Goal: Task Accomplishment & Management: Manage account settings

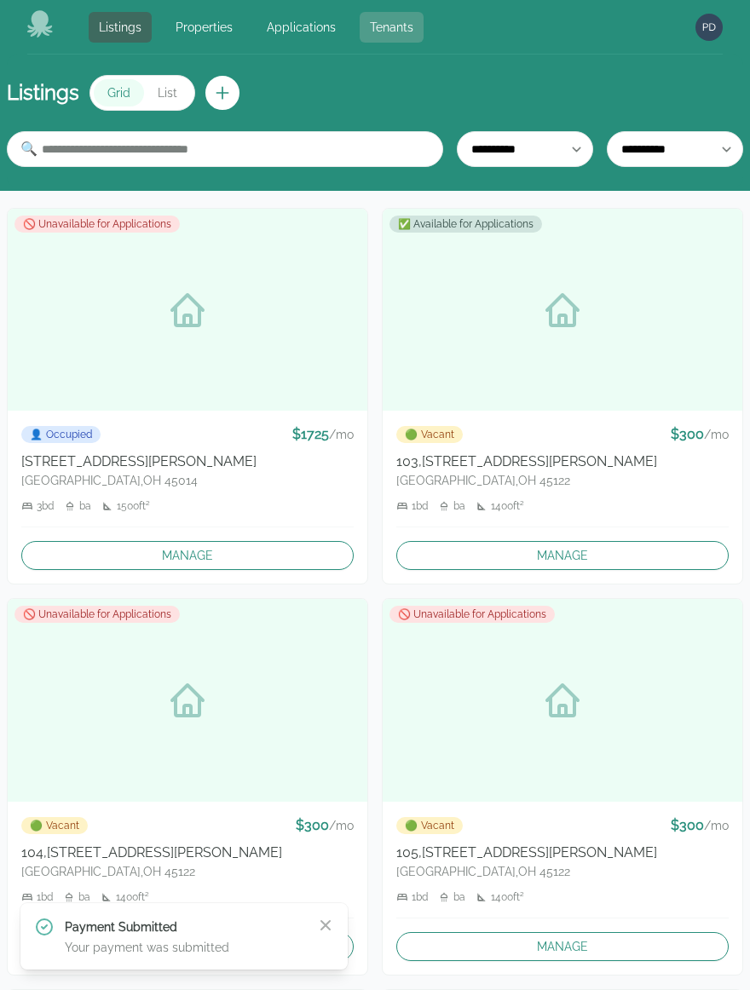
click at [384, 29] on link "Tenants" at bounding box center [391, 27] width 64 height 31
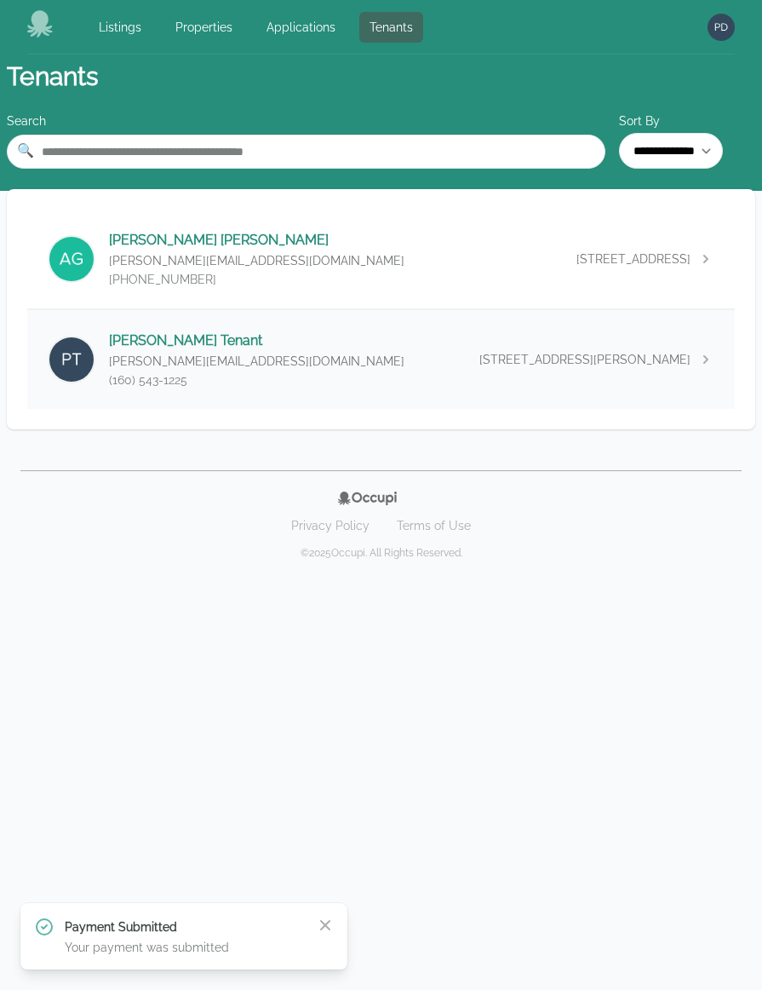
click at [288, 355] on div "[PERSON_NAME] Tenant [PERSON_NAME][EMAIL_ADDRESS][DOMAIN_NAME] (160) 543-[GEOGR…" at bounding box center [381, 359] width 708 height 99
select select "*"
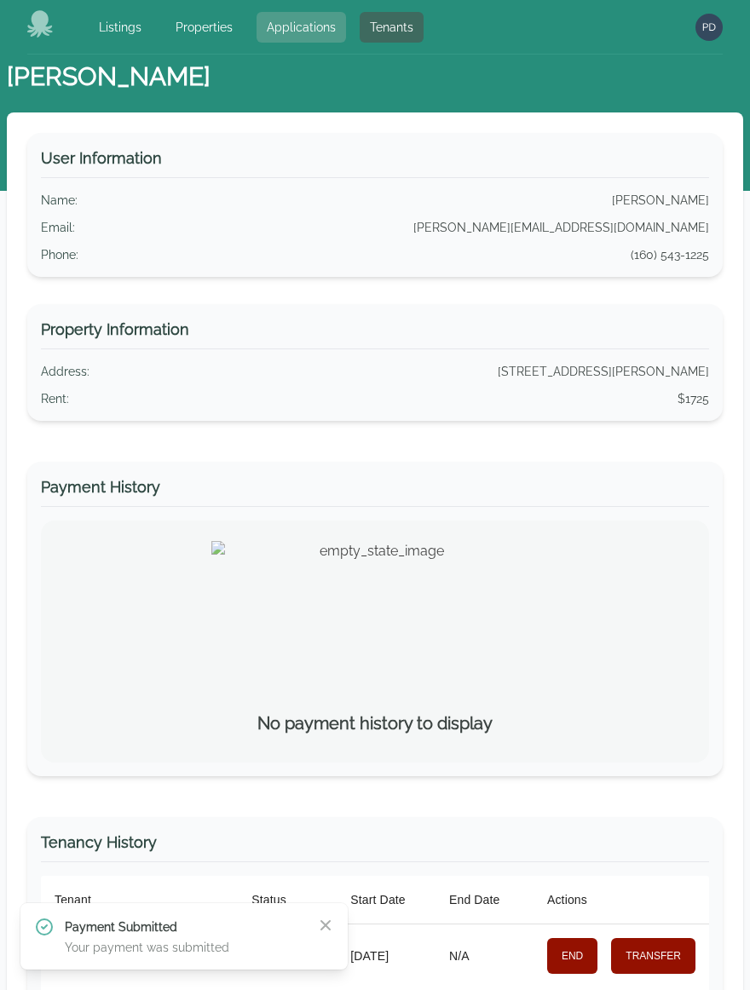
click at [309, 27] on link "Applications" at bounding box center [300, 27] width 89 height 31
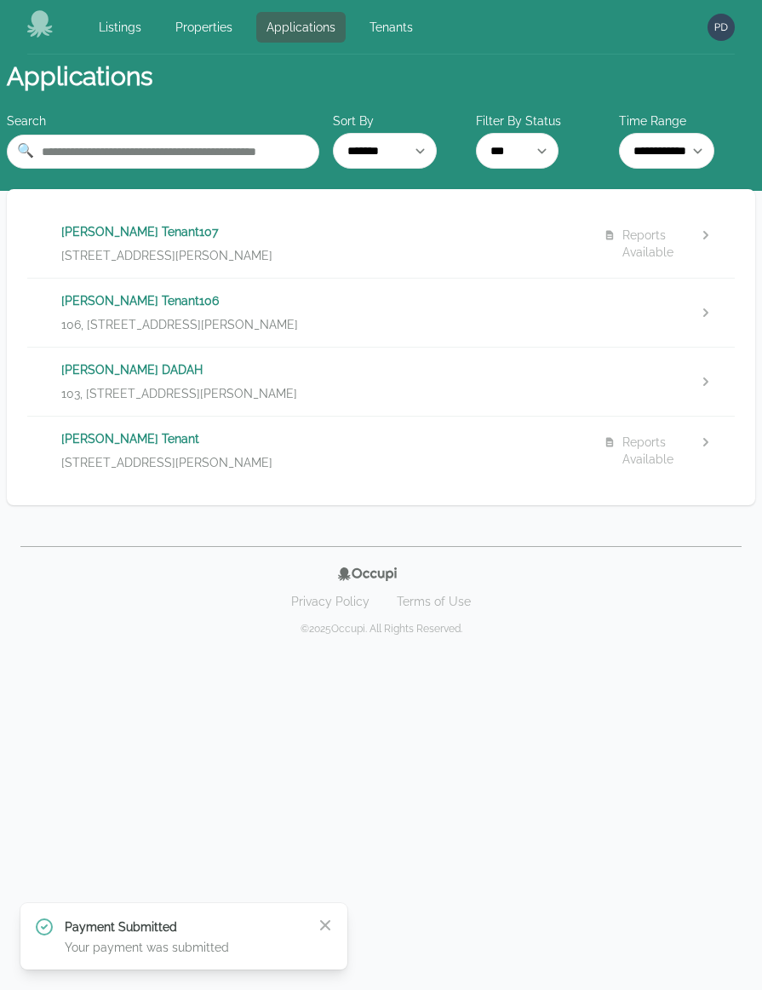
click at [410, 311] on div "[PERSON_NAME] Tenant106 [STREET_ADDRESS][PERSON_NAME]" at bounding box center [325, 312] width 529 height 41
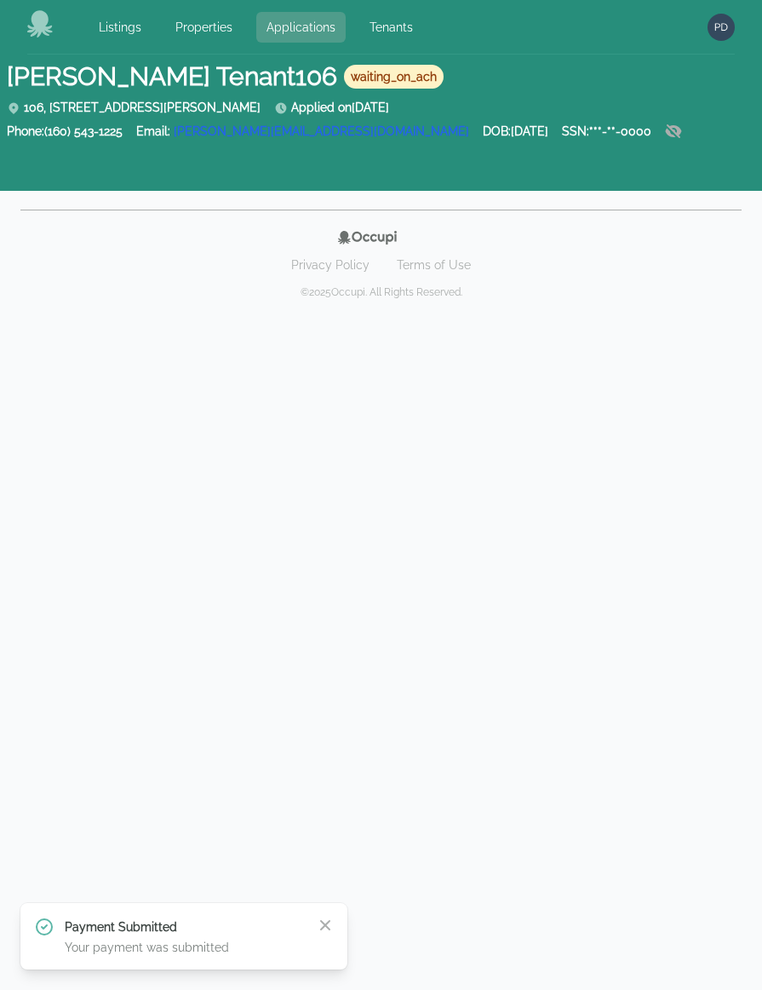
click at [273, 28] on link "Applications" at bounding box center [300, 27] width 89 height 31
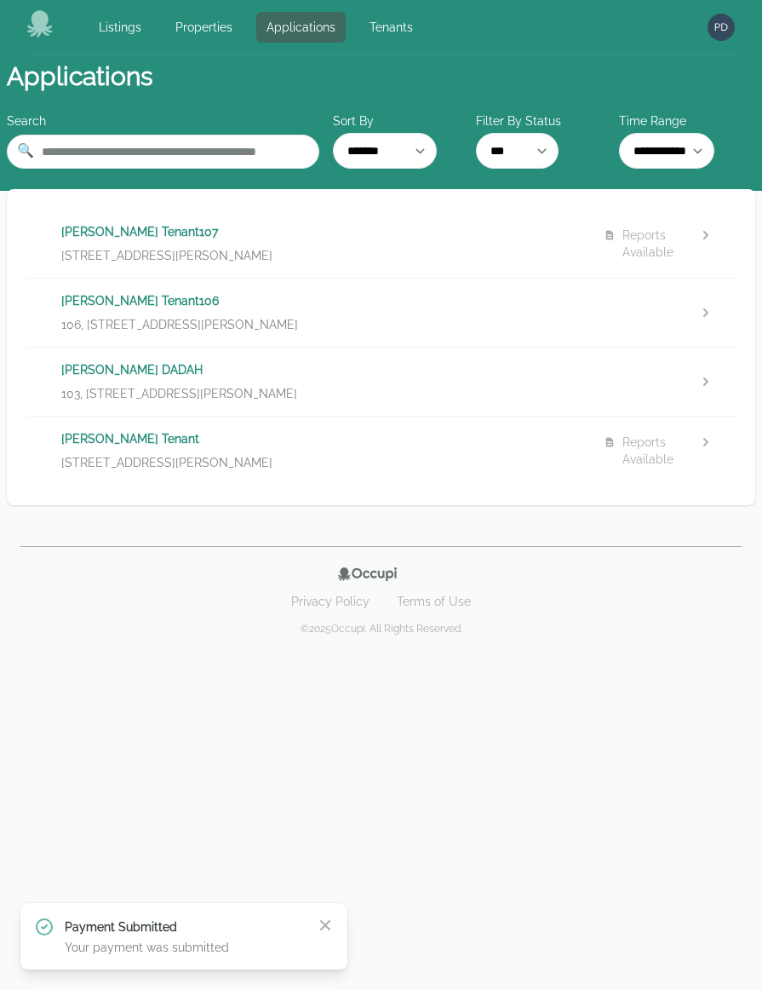
click at [469, 307] on p "[PERSON_NAME] Tenant106" at bounding box center [325, 300] width 529 height 17
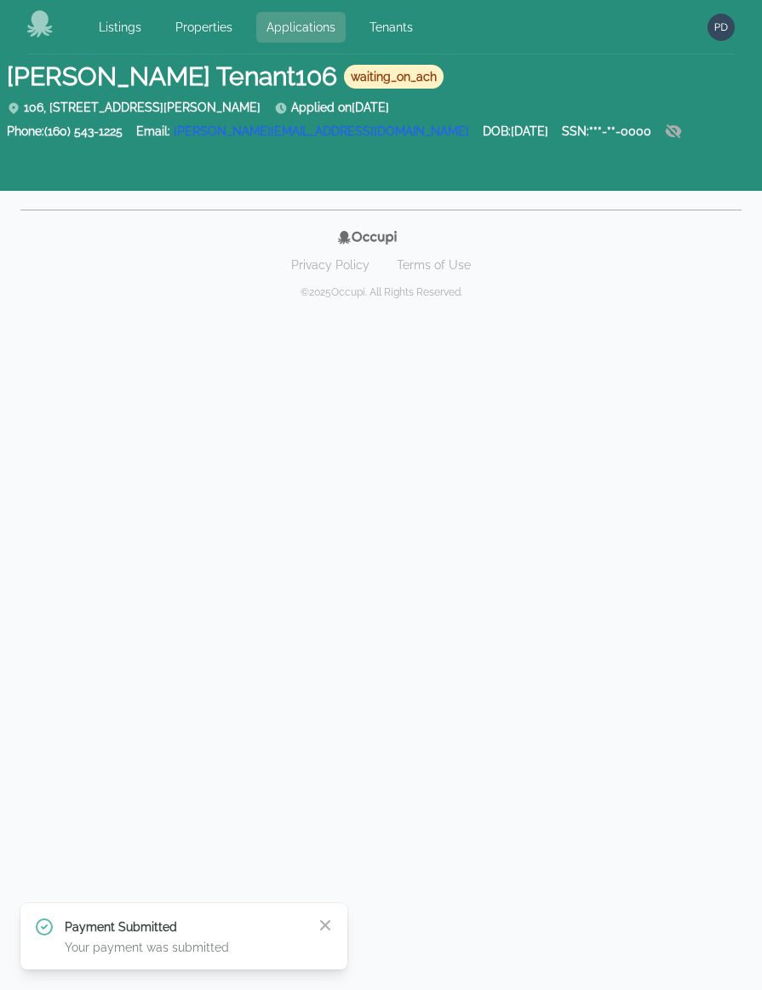
click at [318, 32] on link "Applications" at bounding box center [300, 27] width 89 height 31
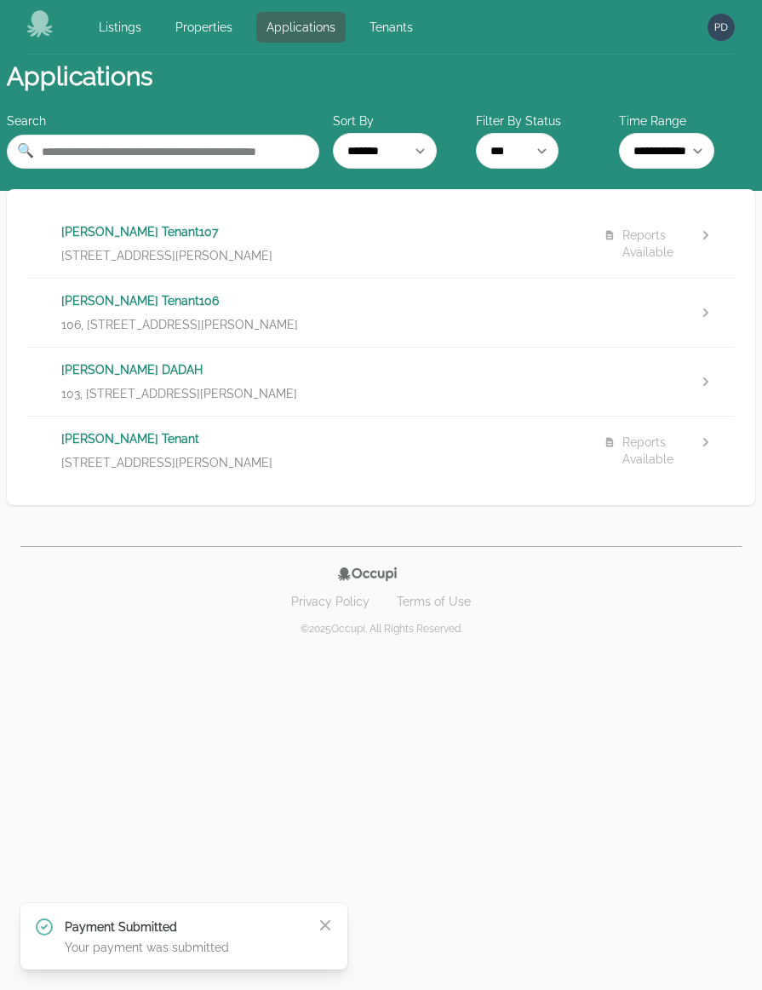
click at [428, 250] on p "[STREET_ADDRESS][PERSON_NAME]" at bounding box center [325, 255] width 529 height 17
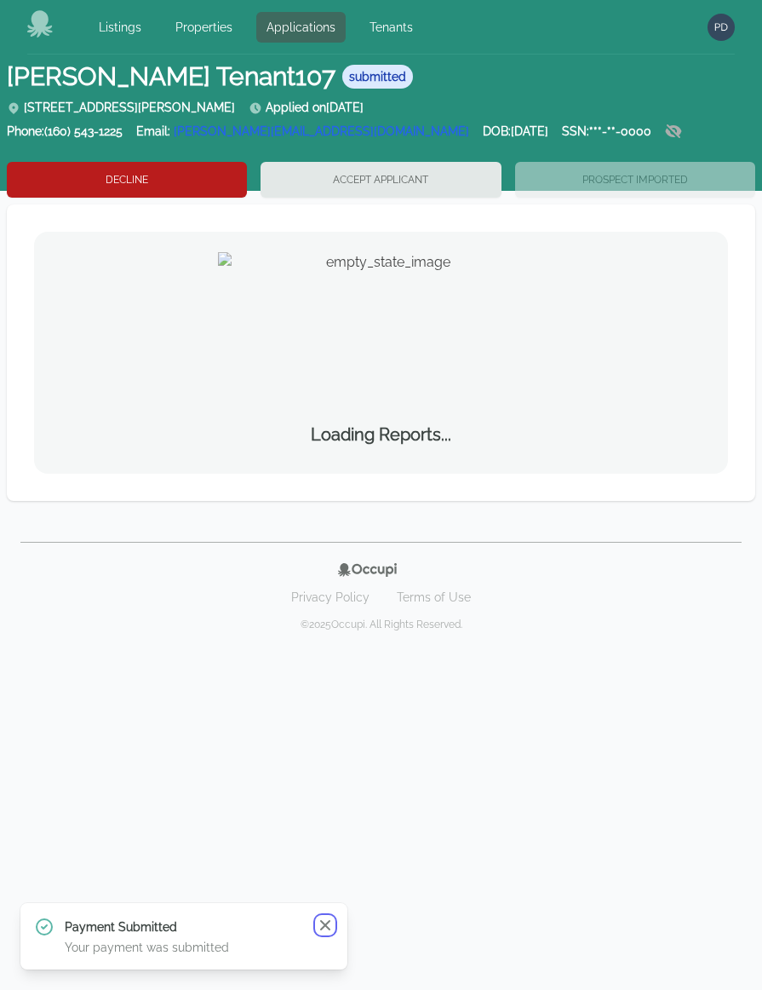
click at [324, 929] on icon "button" at bounding box center [325, 925] width 17 height 17
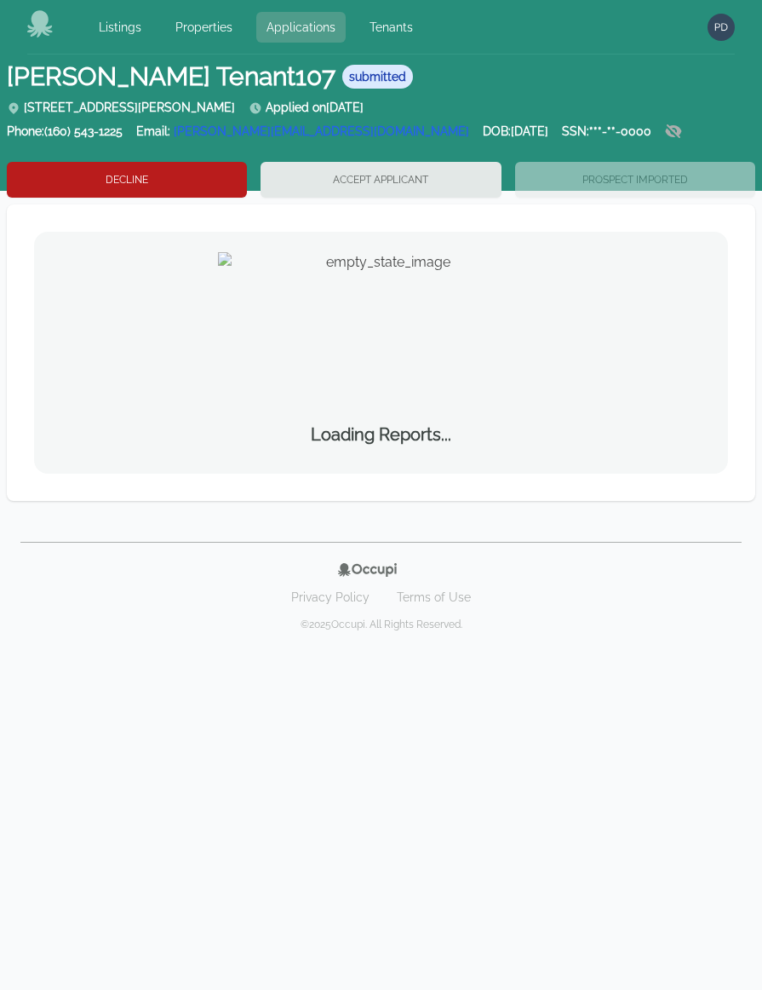
click at [311, 33] on link "Applications" at bounding box center [300, 27] width 89 height 31
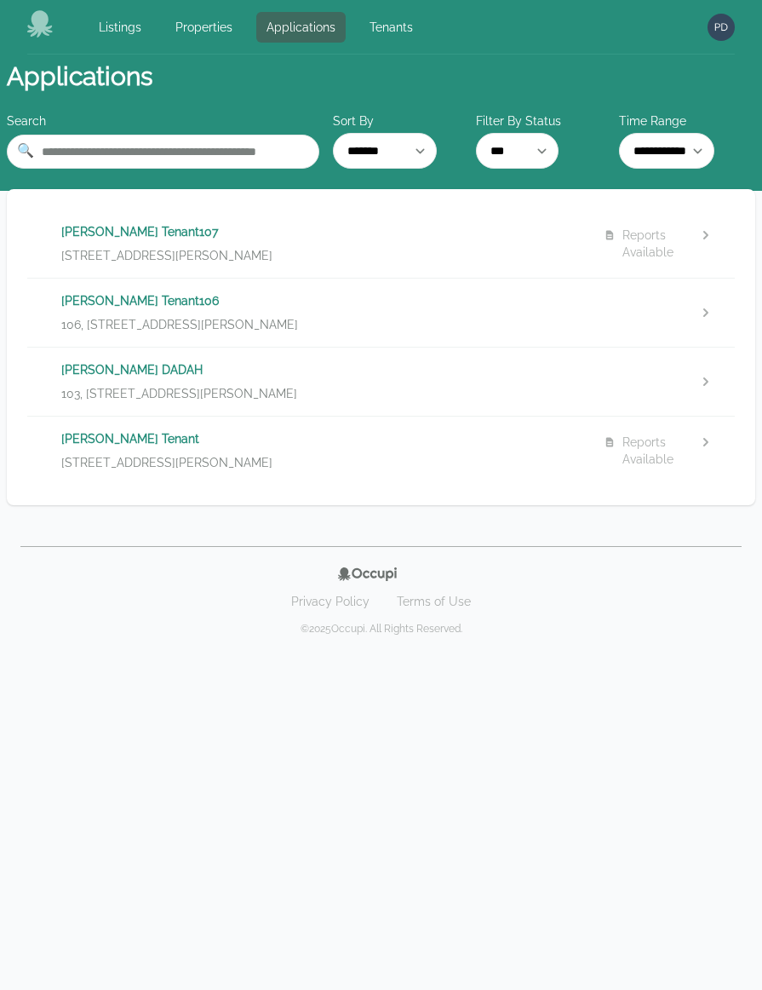
click at [686, 307] on div at bounding box center [660, 312] width 112 height 17
